Goal: Transaction & Acquisition: Book appointment/travel/reservation

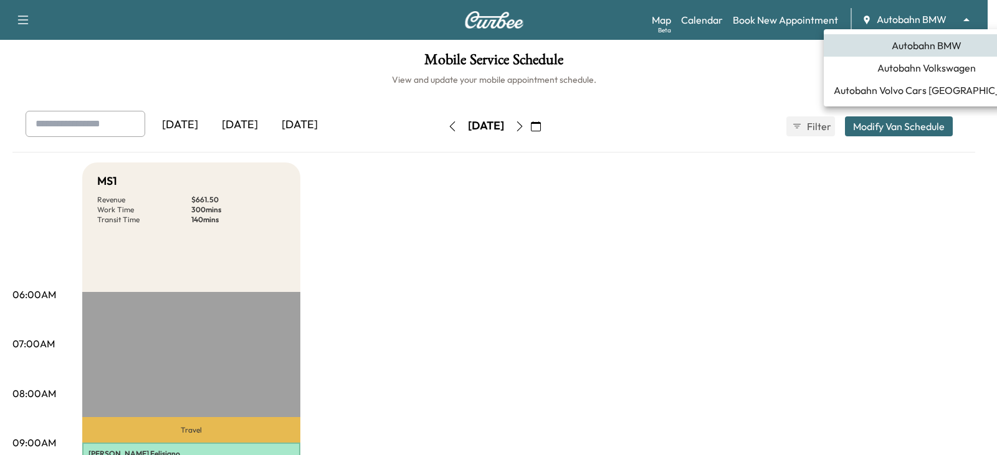
click at [967, 14] on body "Support Log Out Map Beta Calendar Book New Appointment Autobahn BMW ******** ​ …" at bounding box center [498, 227] width 997 height 455
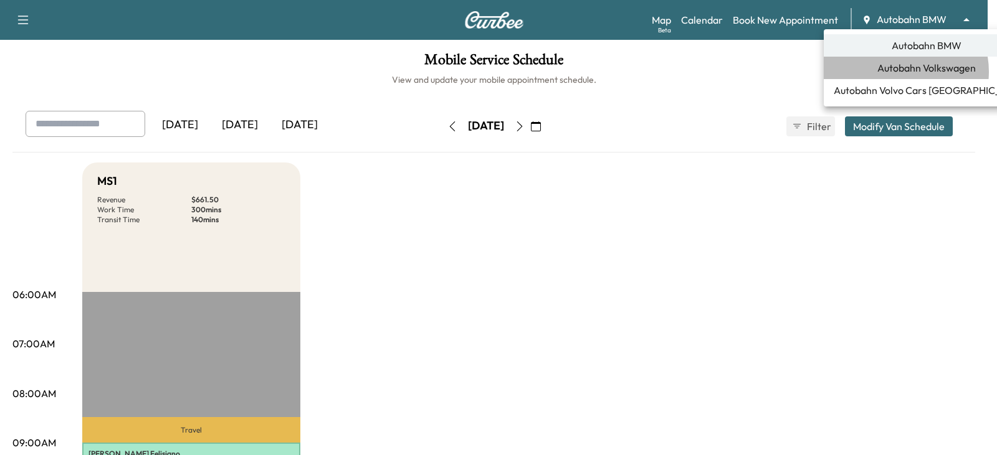
click at [900, 72] on span "Autobahn Volkswagen" at bounding box center [926, 67] width 98 height 15
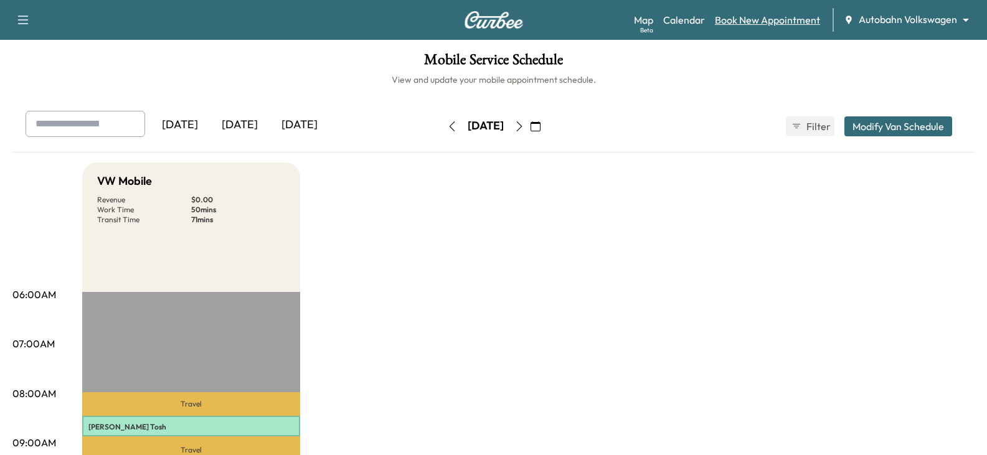
click at [752, 19] on link "Book New Appointment" at bounding box center [767, 19] width 105 height 15
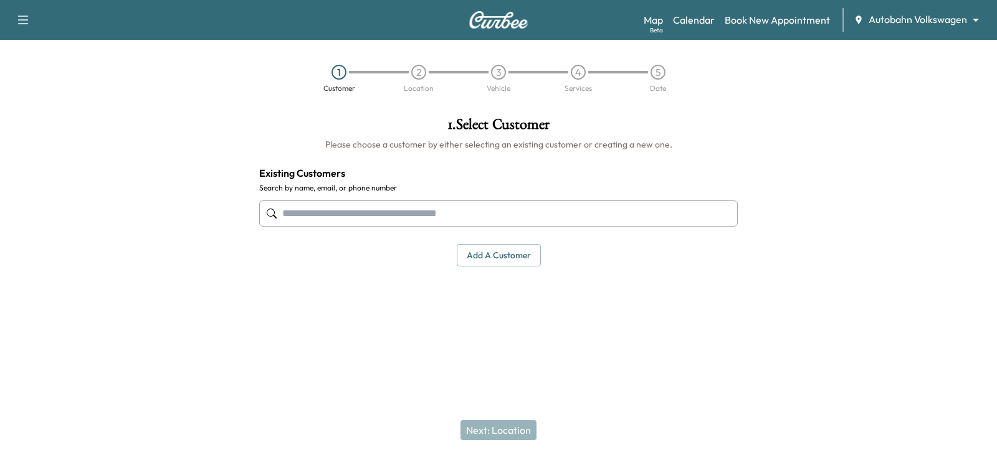
click at [326, 218] on input "text" at bounding box center [498, 214] width 478 height 26
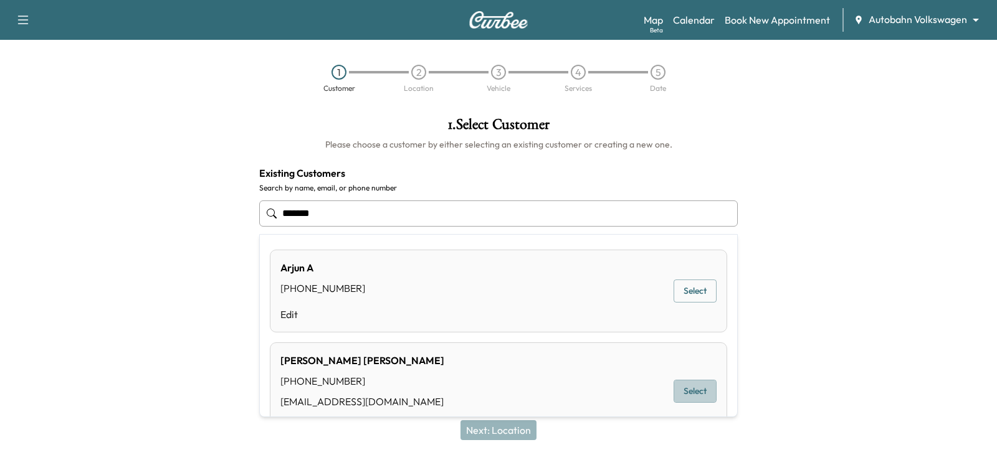
click at [688, 392] on button "Select" at bounding box center [694, 391] width 43 height 23
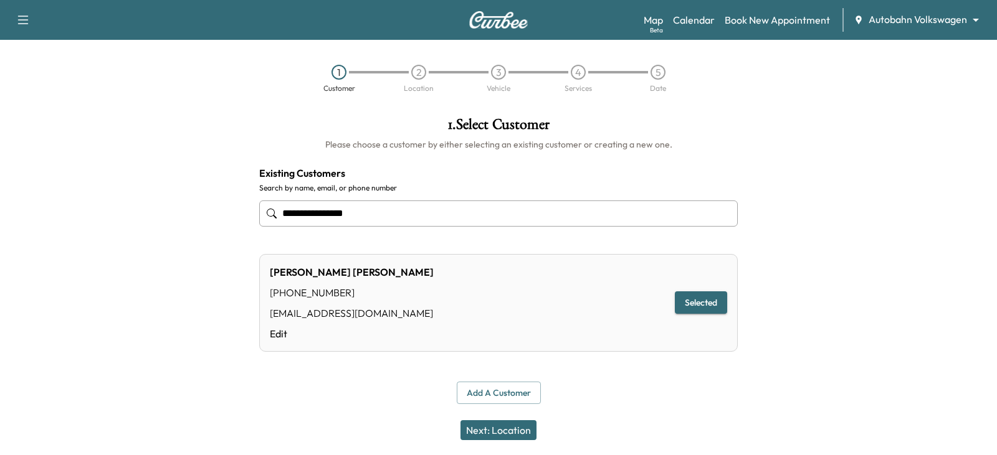
type input "**********"
click at [701, 300] on button "Selected" at bounding box center [701, 303] width 52 height 23
click at [490, 426] on button "Next: Location" at bounding box center [498, 430] width 76 height 20
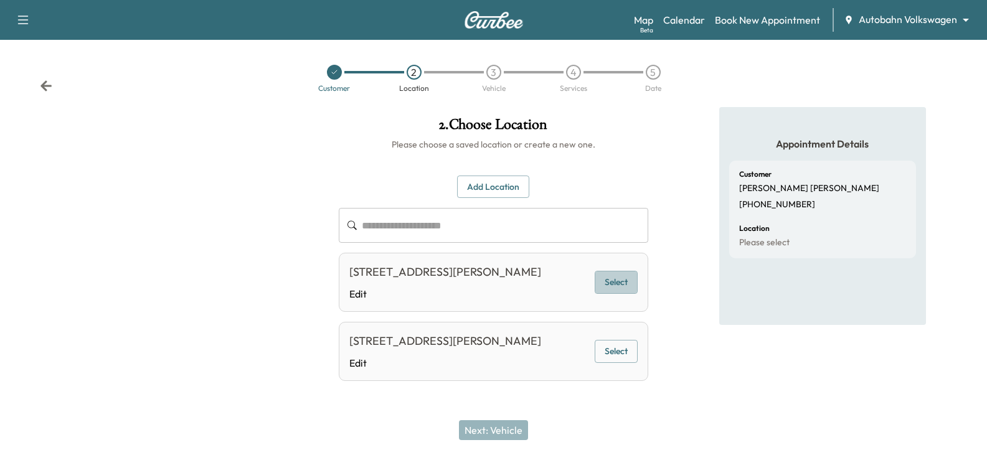
click at [616, 281] on button "Select" at bounding box center [616, 282] width 43 height 23
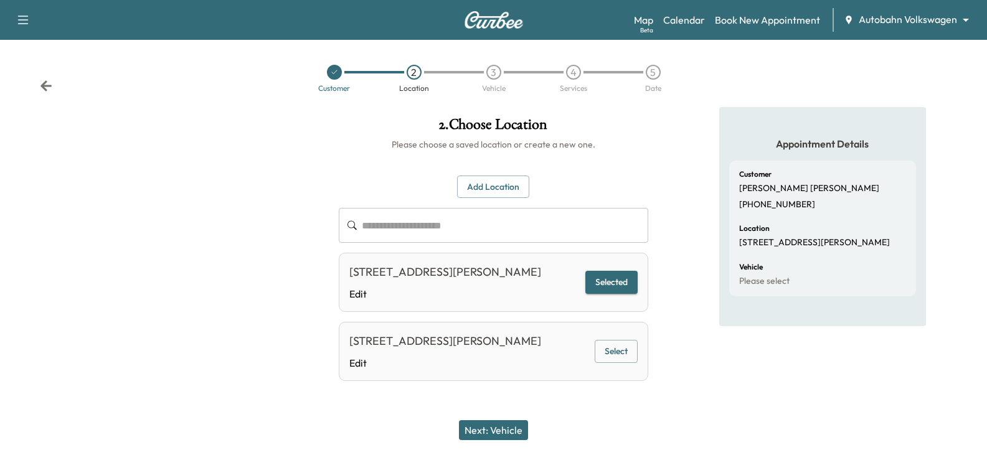
click at [483, 430] on button "Next: Vehicle" at bounding box center [493, 430] width 69 height 20
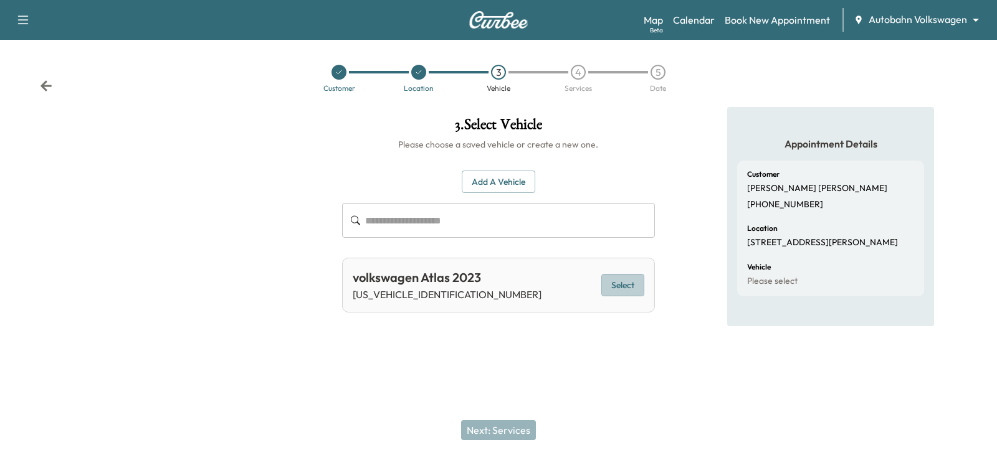
click at [614, 282] on button "Select" at bounding box center [622, 285] width 43 height 23
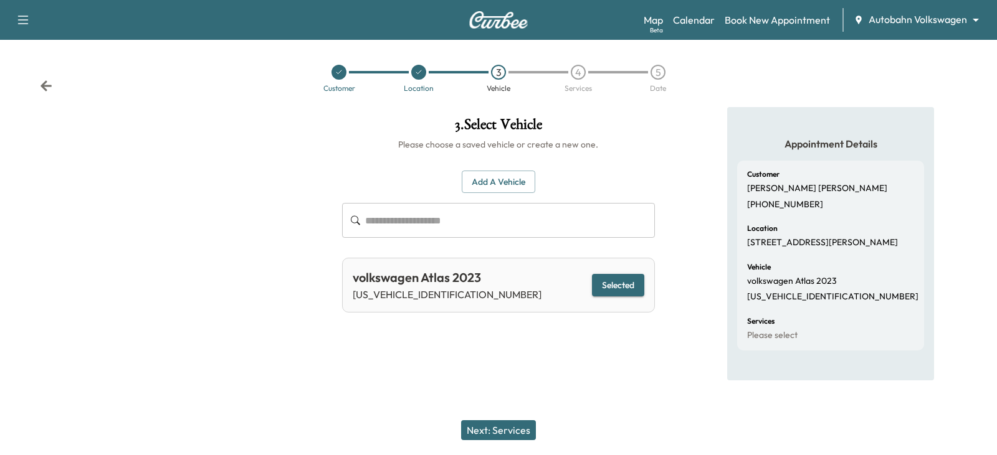
click at [493, 426] on button "Next: Services" at bounding box center [498, 430] width 75 height 20
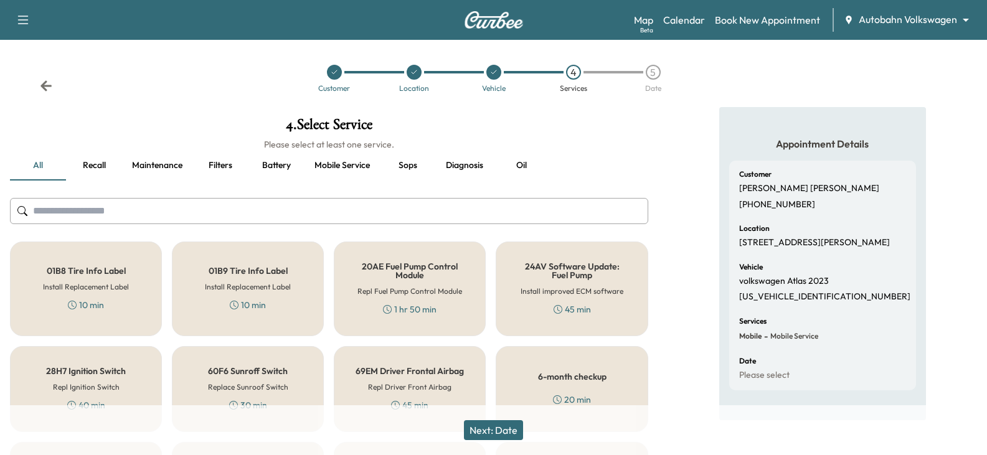
click at [571, 368] on div "6-month checkup 20 min" at bounding box center [572, 389] width 152 height 86
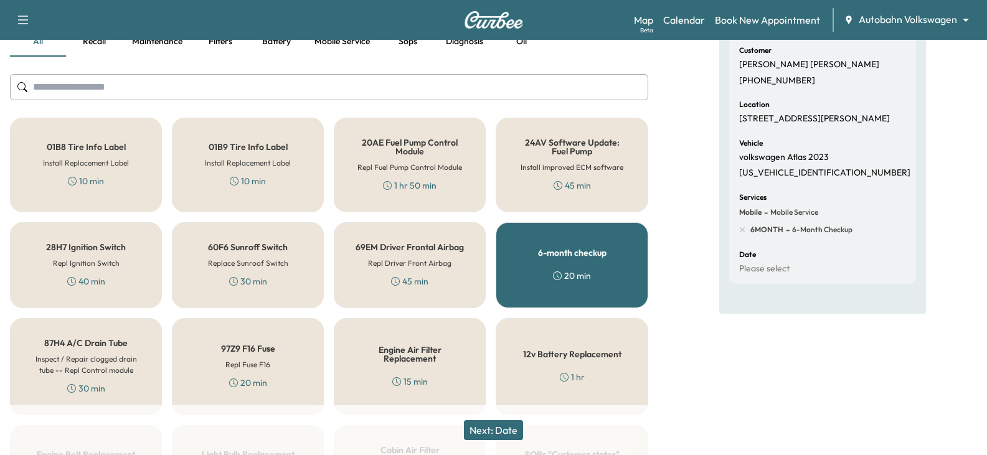
scroll to position [125, 0]
click at [491, 427] on button "Next: Date" at bounding box center [493, 430] width 59 height 20
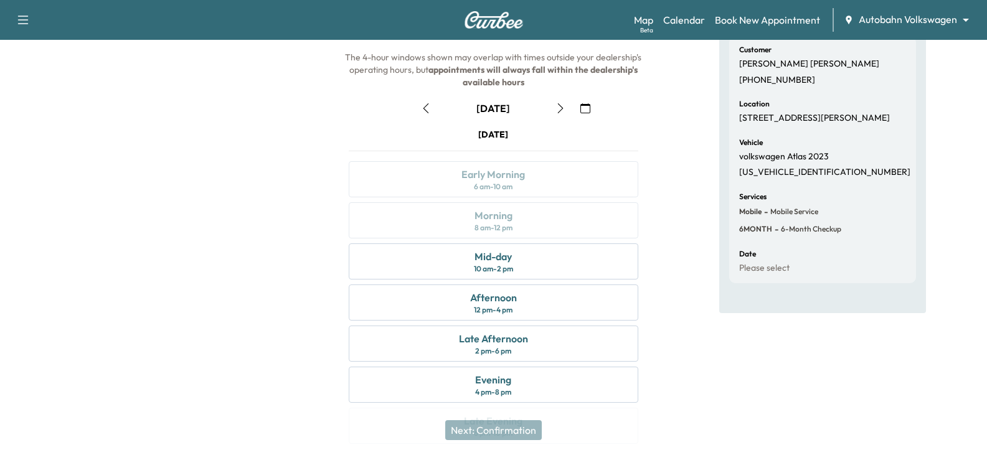
scroll to position [168, 0]
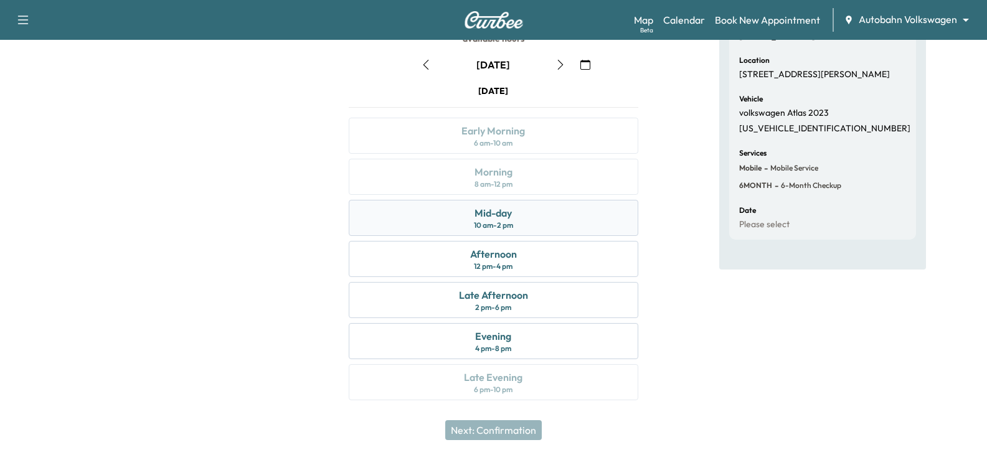
click at [488, 219] on div "Mid-day" at bounding box center [493, 213] width 37 height 15
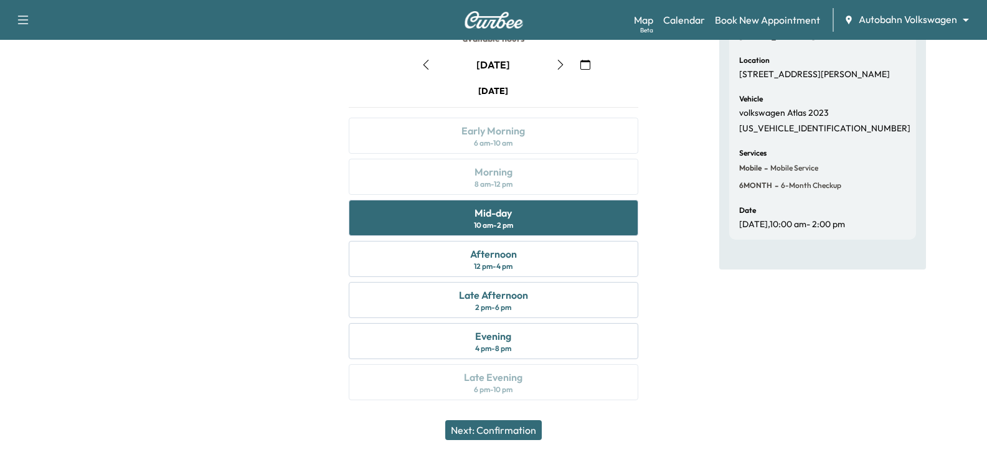
click at [495, 430] on button "Next: Confirmation" at bounding box center [493, 430] width 97 height 20
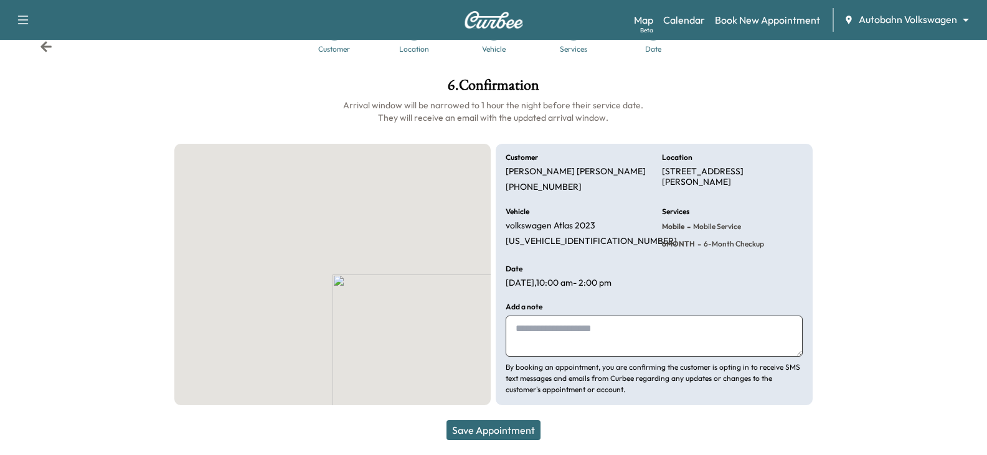
scroll to position [39, 0]
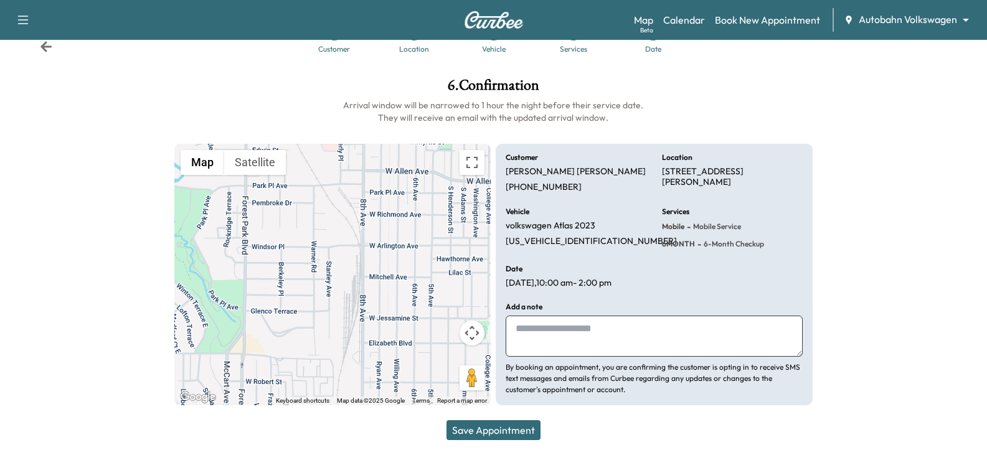
click at [495, 430] on button "Save Appointment" at bounding box center [494, 430] width 94 height 20
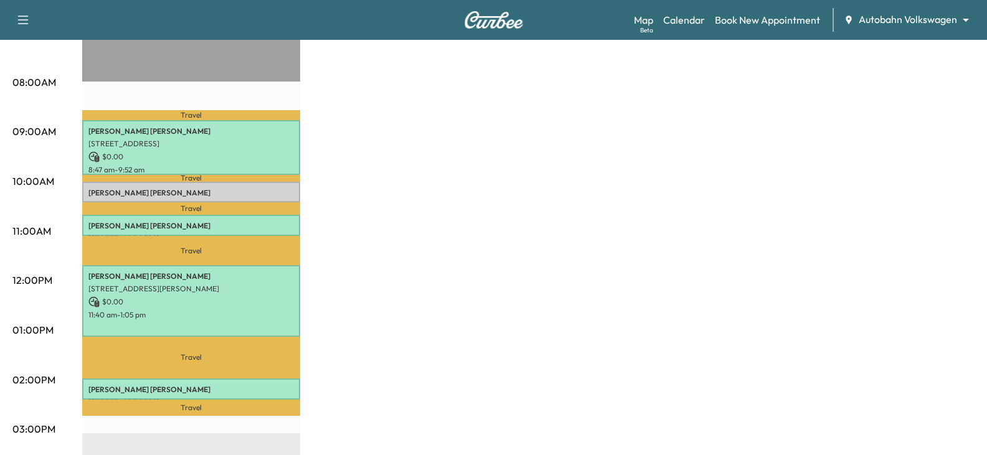
scroll to position [374, 0]
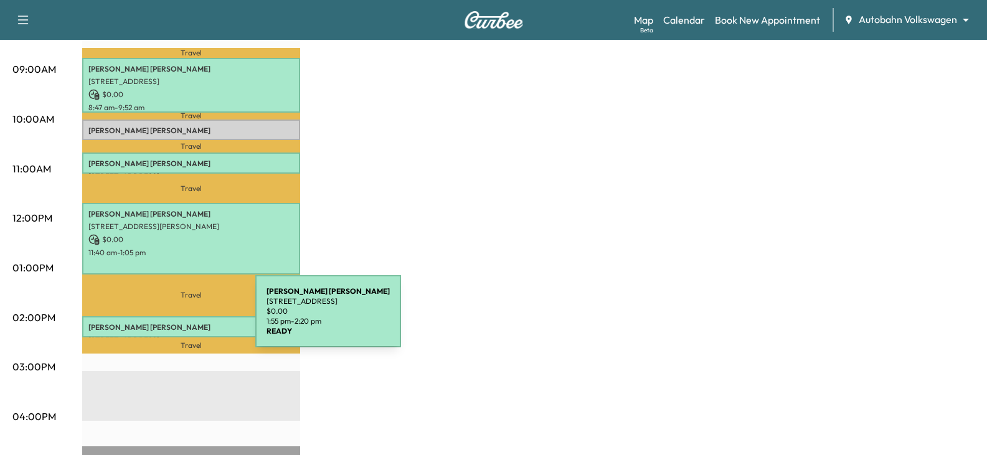
click at [162, 323] on p "Jessica Mcdonald" at bounding box center [191, 328] width 206 height 10
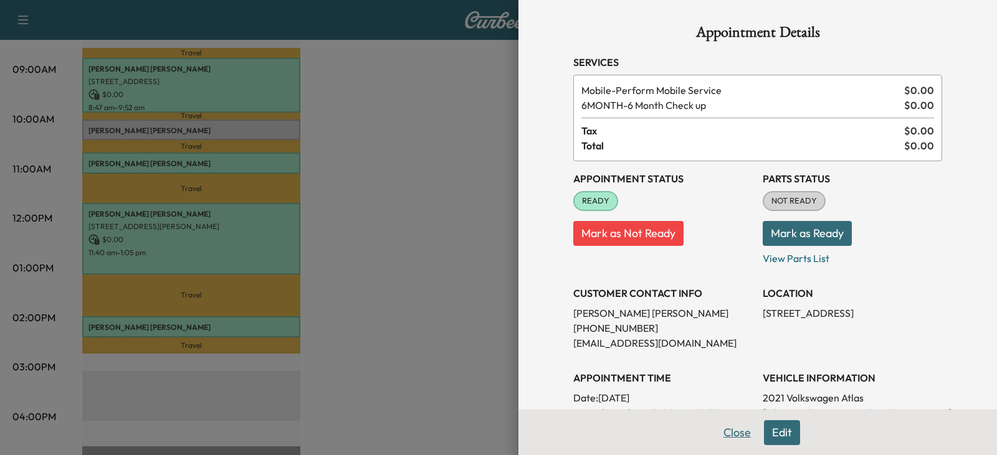
click at [724, 436] on button "Close" at bounding box center [737, 432] width 44 height 25
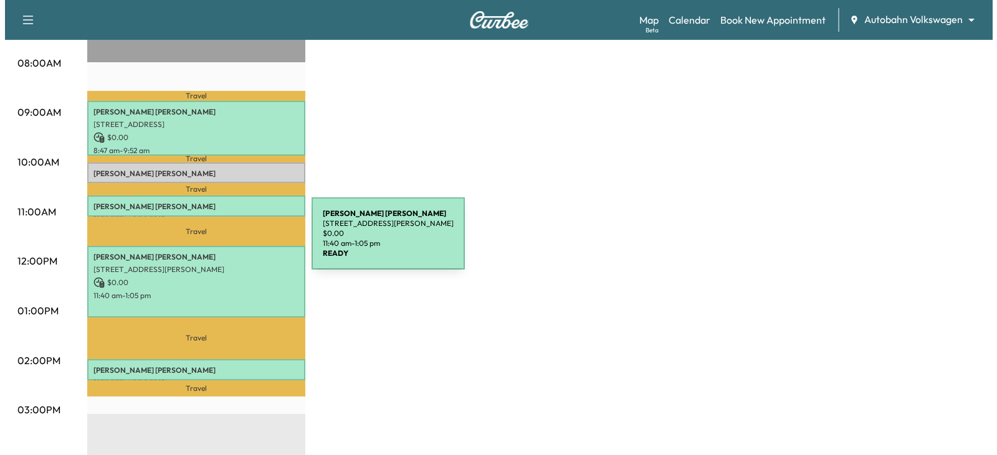
scroll to position [249, 0]
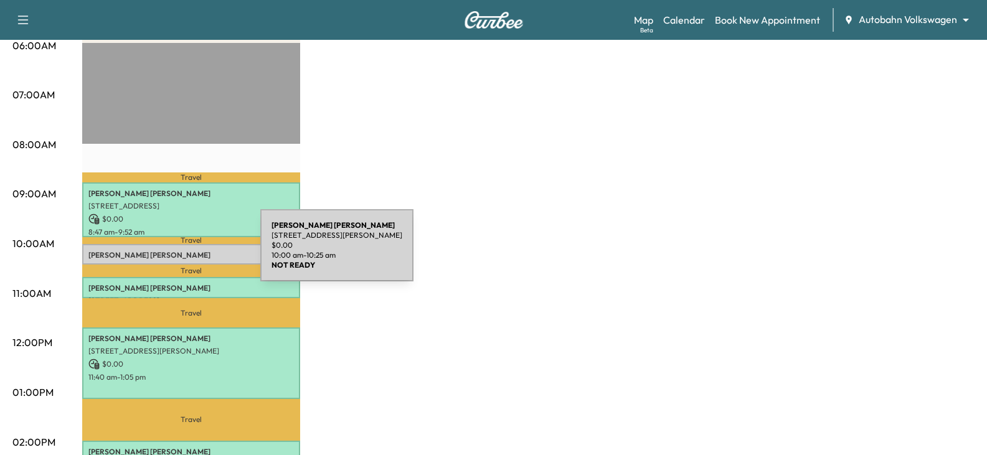
click at [167, 253] on p "[PERSON_NAME]" at bounding box center [191, 255] width 206 height 10
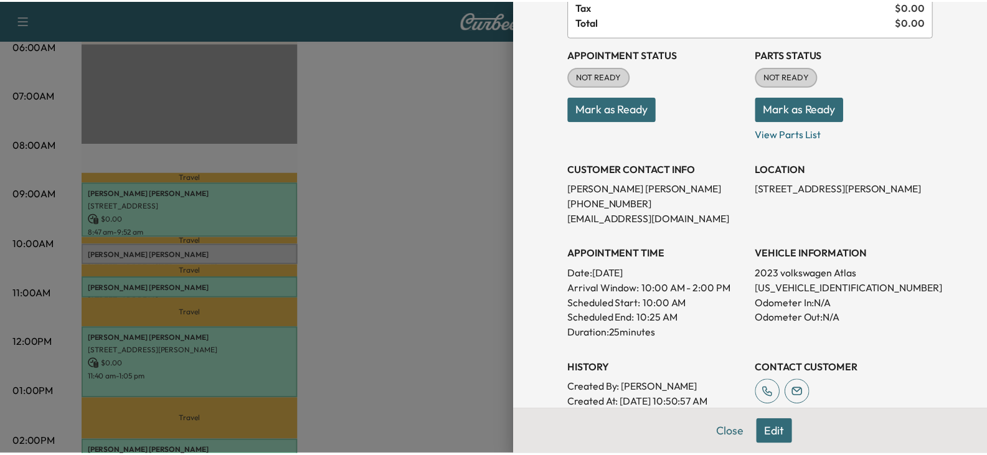
scroll to position [0, 0]
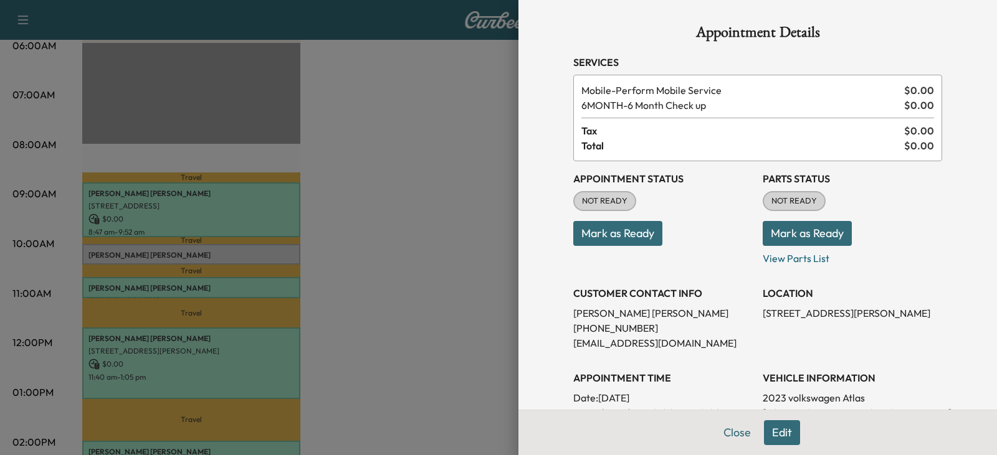
click at [409, 235] on div at bounding box center [498, 227] width 997 height 455
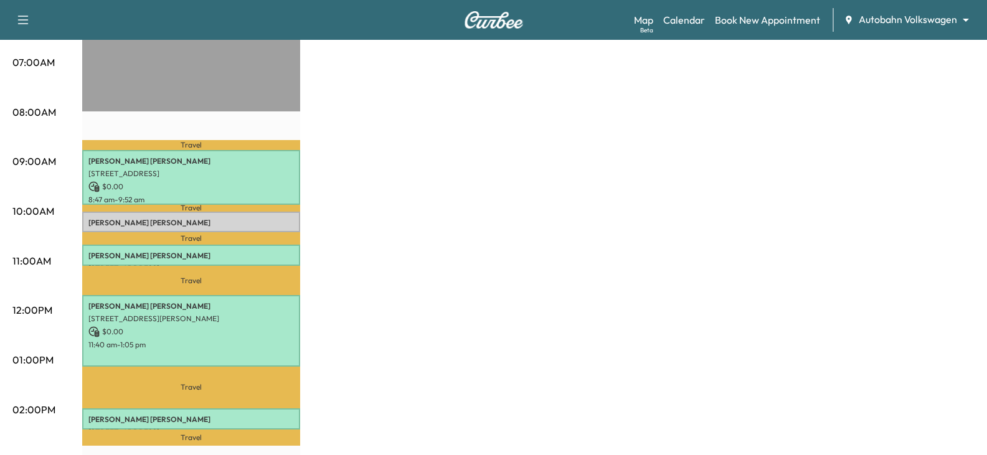
scroll to position [311, 0]
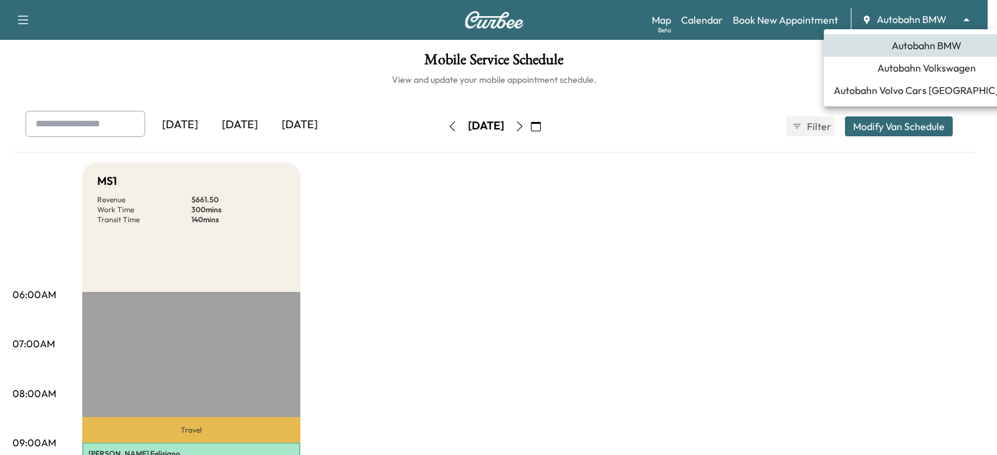
click at [966, 19] on body "Support Log Out Map Beta Calendar Book New Appointment Autobahn BMW ******** ​ …" at bounding box center [498, 227] width 997 height 455
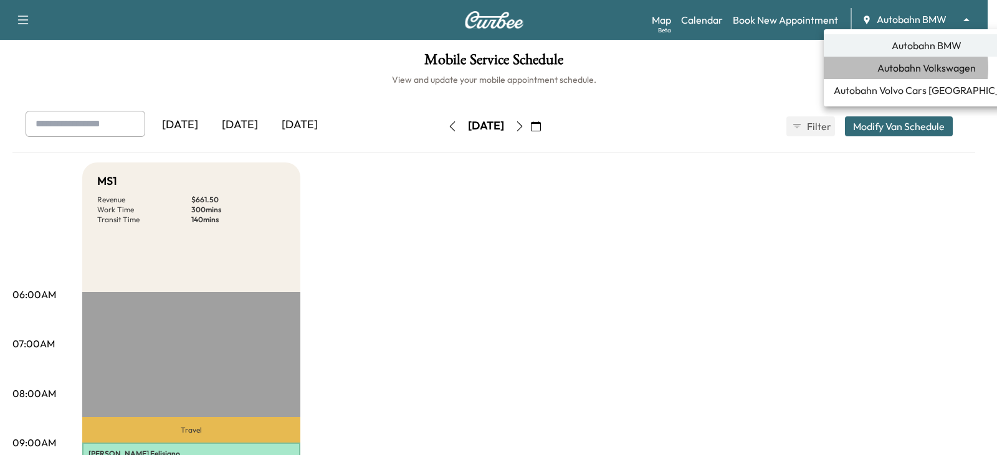
click at [890, 68] on span "Autobahn Volkswagen" at bounding box center [926, 67] width 98 height 15
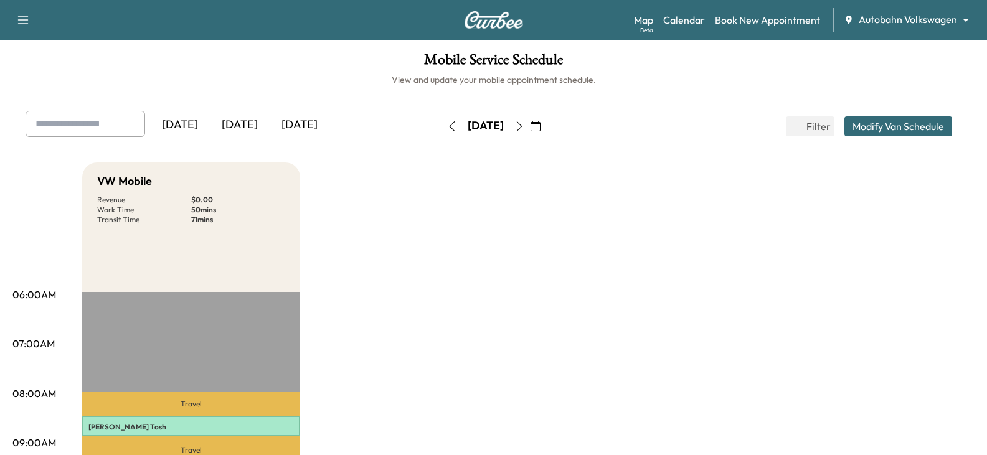
click at [525, 122] on icon "button" at bounding box center [520, 126] width 10 height 10
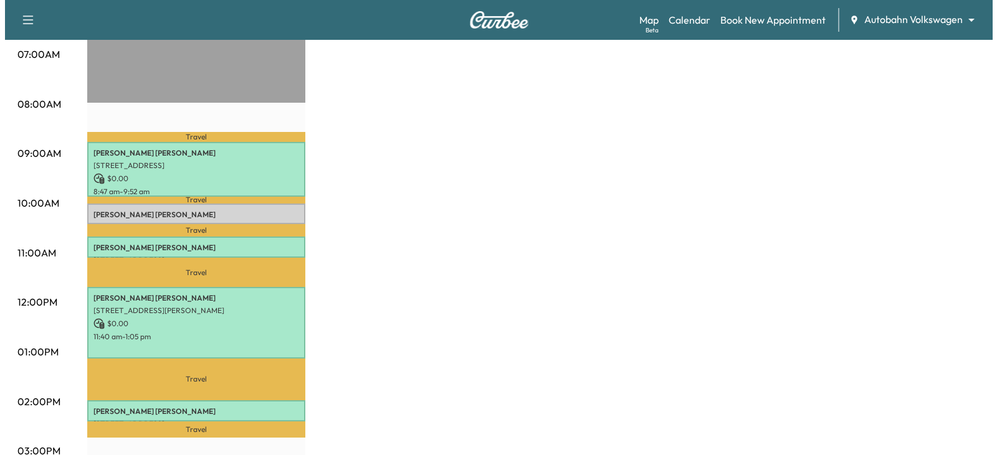
scroll to position [311, 0]
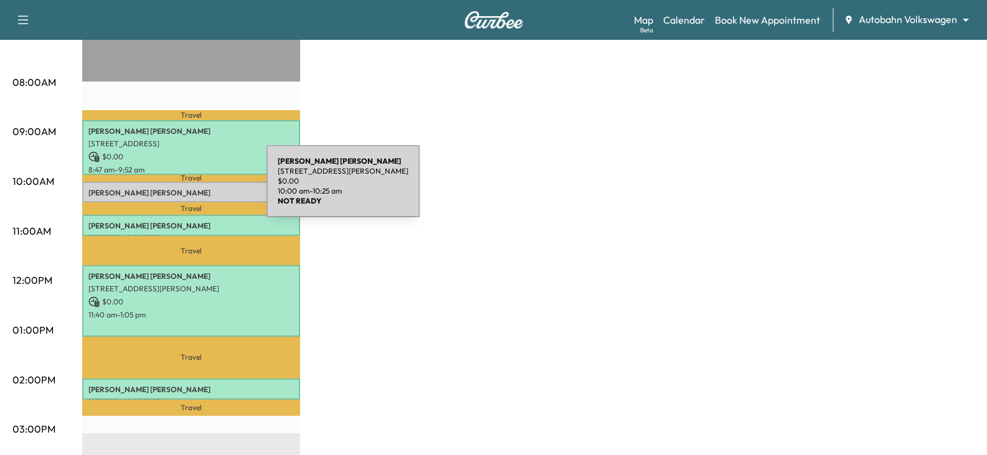
click at [173, 189] on p "[PERSON_NAME]" at bounding box center [191, 193] width 206 height 10
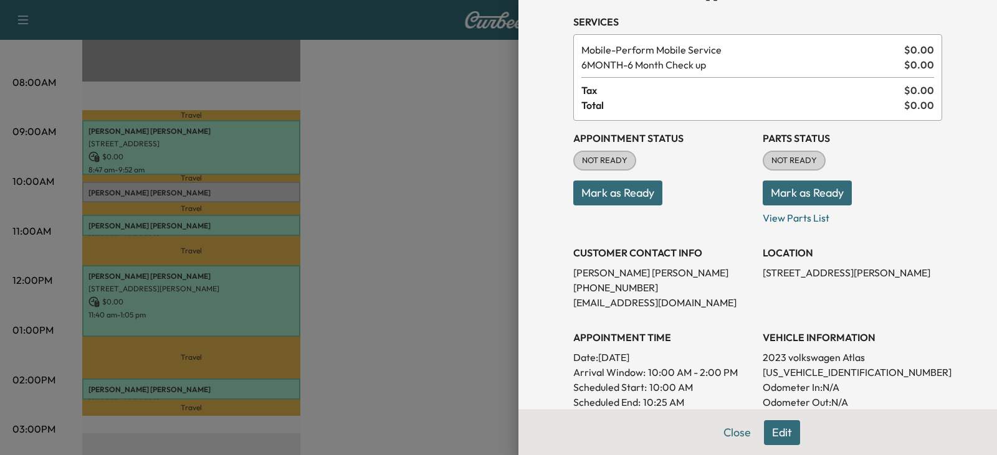
scroll to position [62, 0]
